Goal: Task Accomplishment & Management: Manage account settings

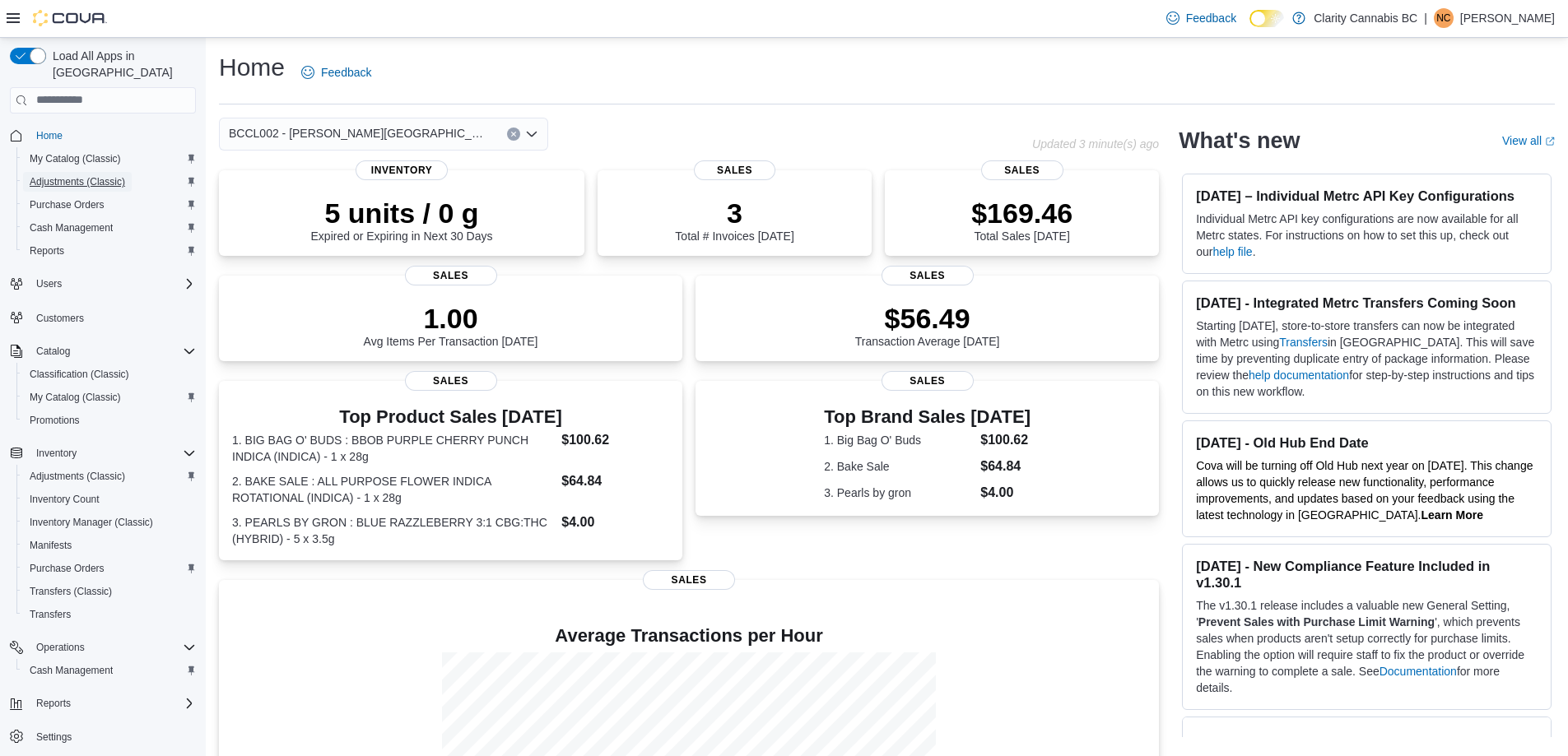
click at [63, 175] on span "Adjustments (Classic)" at bounding box center [77, 182] width 96 height 14
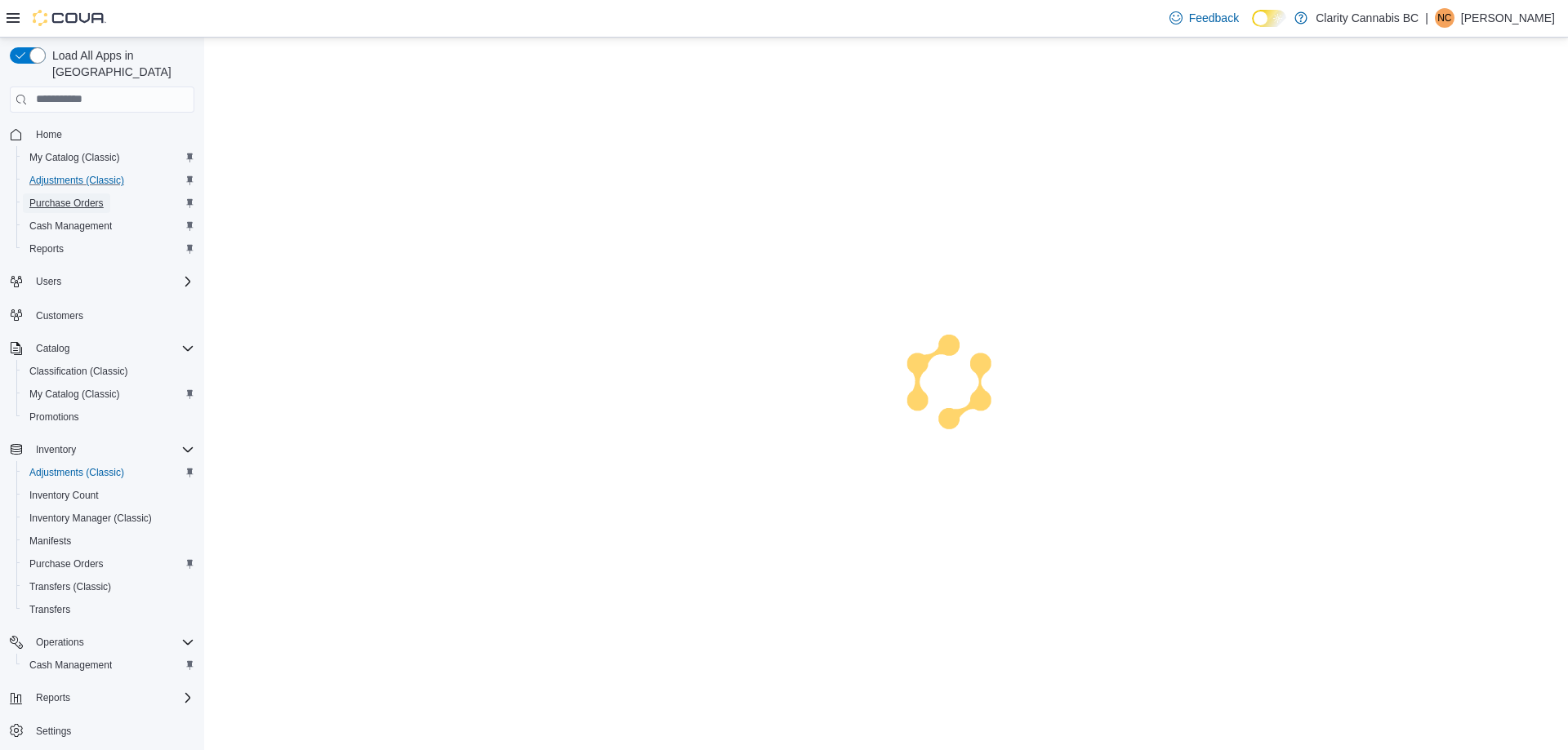
click at [68, 197] on span "Purchase Orders" at bounding box center [66, 204] width 74 height 13
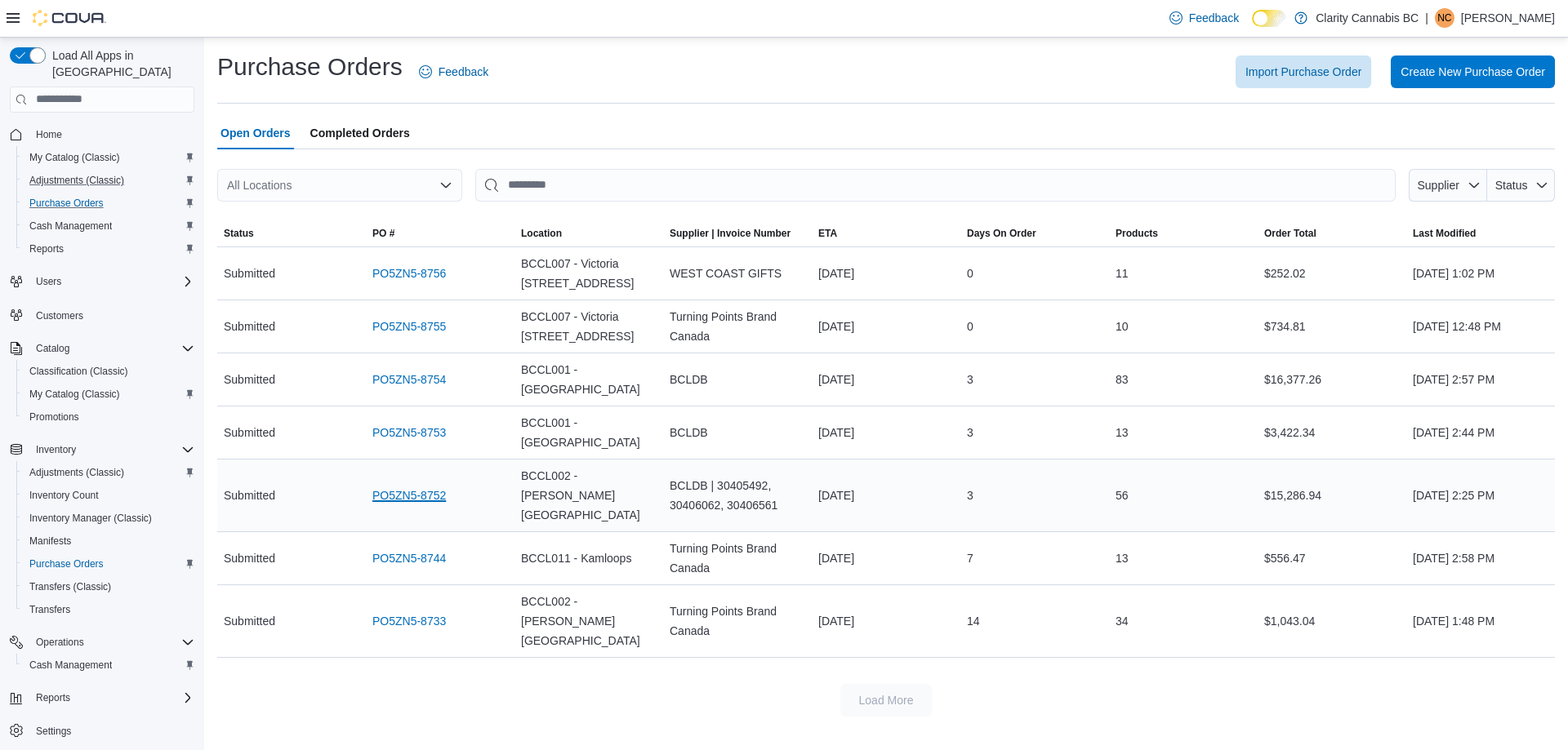
click at [435, 486] on link "PO5ZN5-8752" at bounding box center [409, 496] width 74 height 19
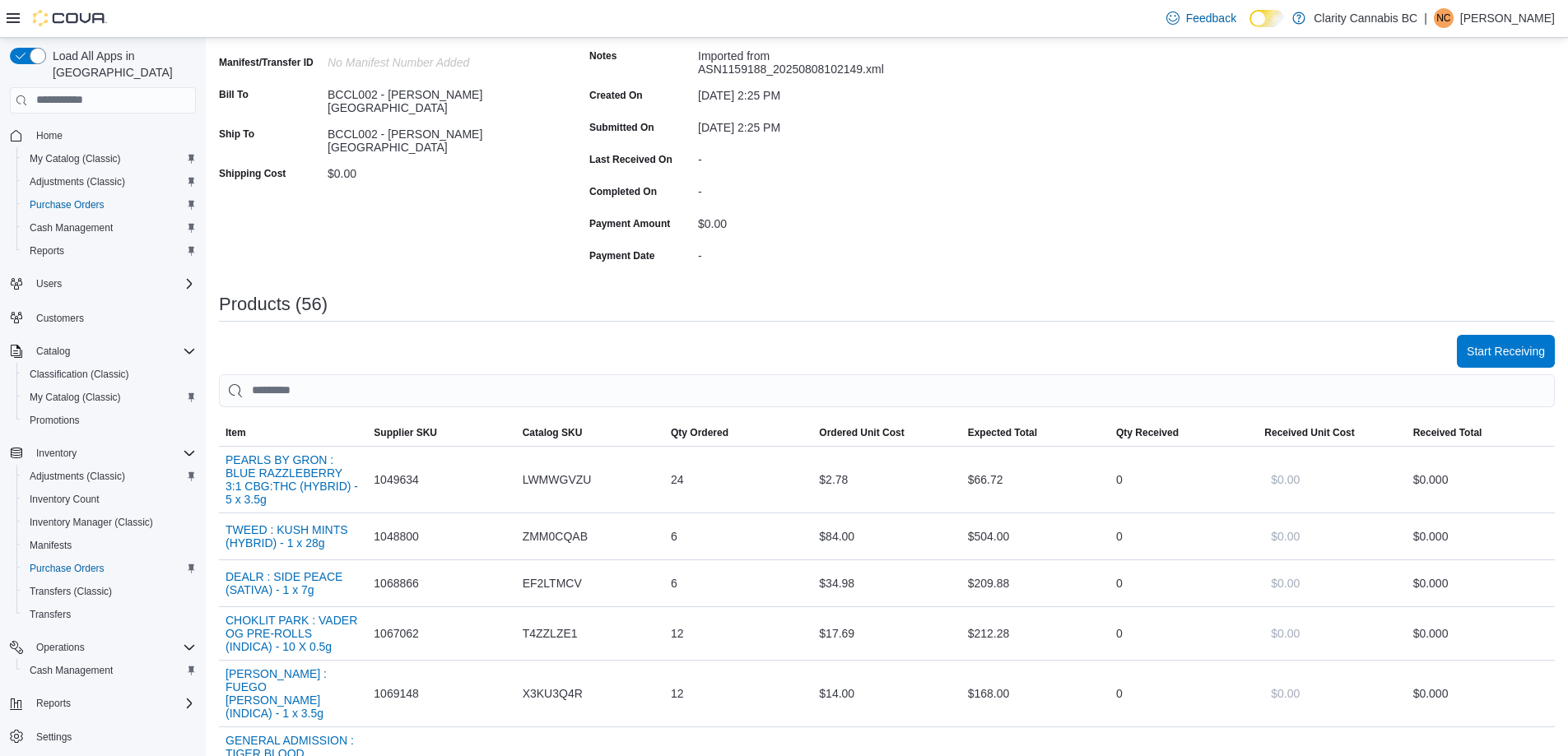
scroll to position [494, 0]
